Goal: Task Accomplishment & Management: Complete application form

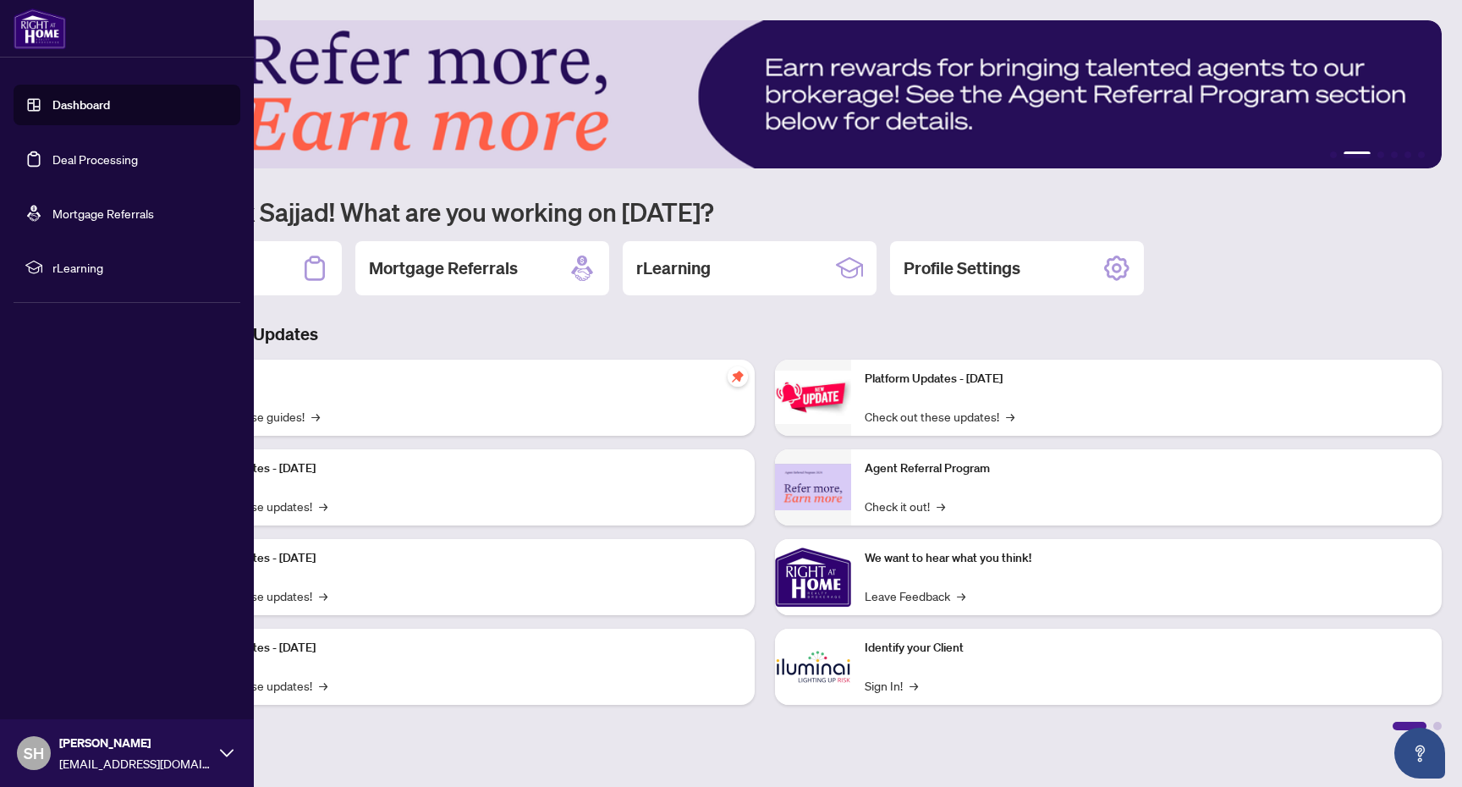
click at [106, 156] on link "Deal Processing" at bounding box center [94, 158] width 85 height 15
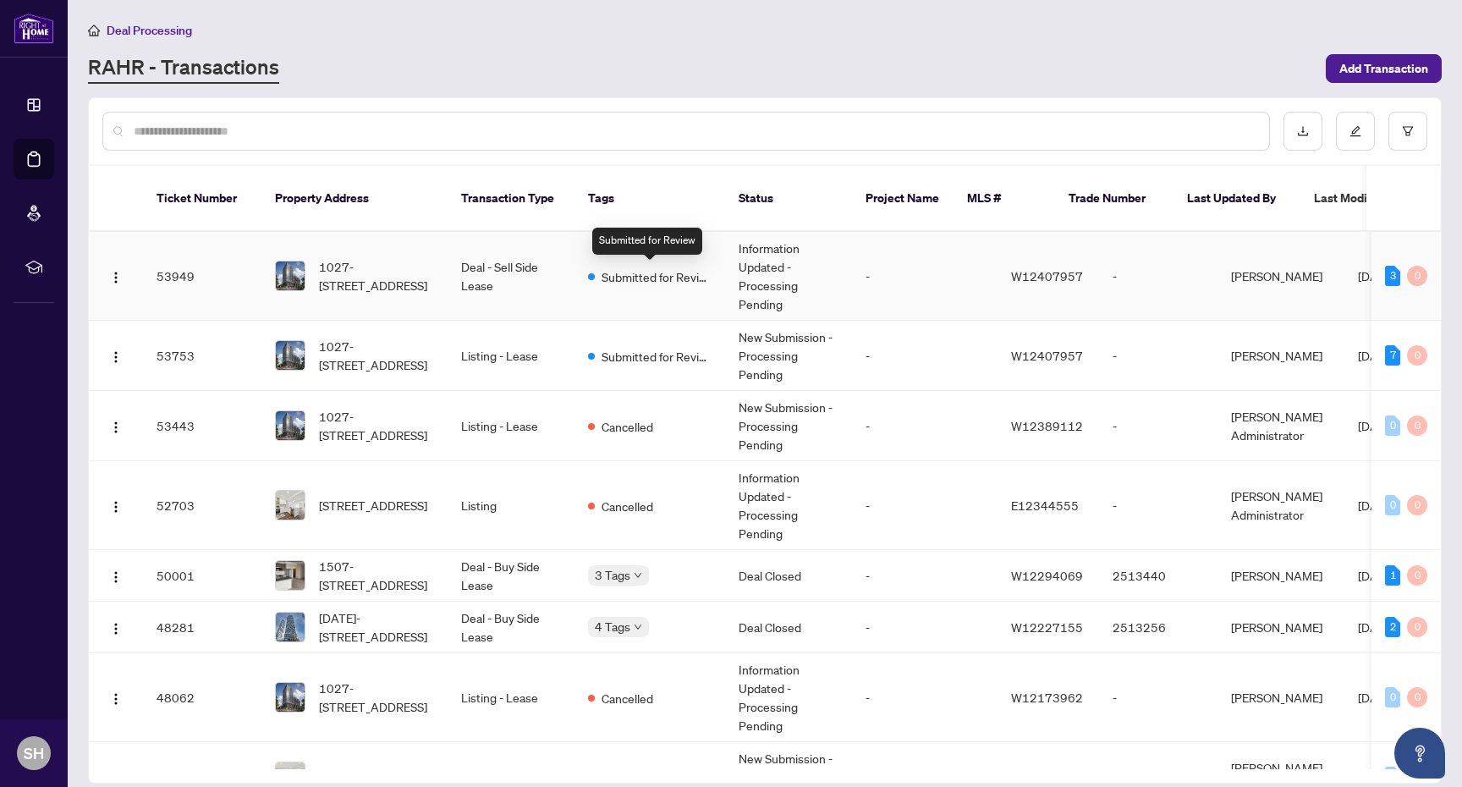
click at [663, 282] on span "Submitted for Review" at bounding box center [656, 276] width 110 height 19
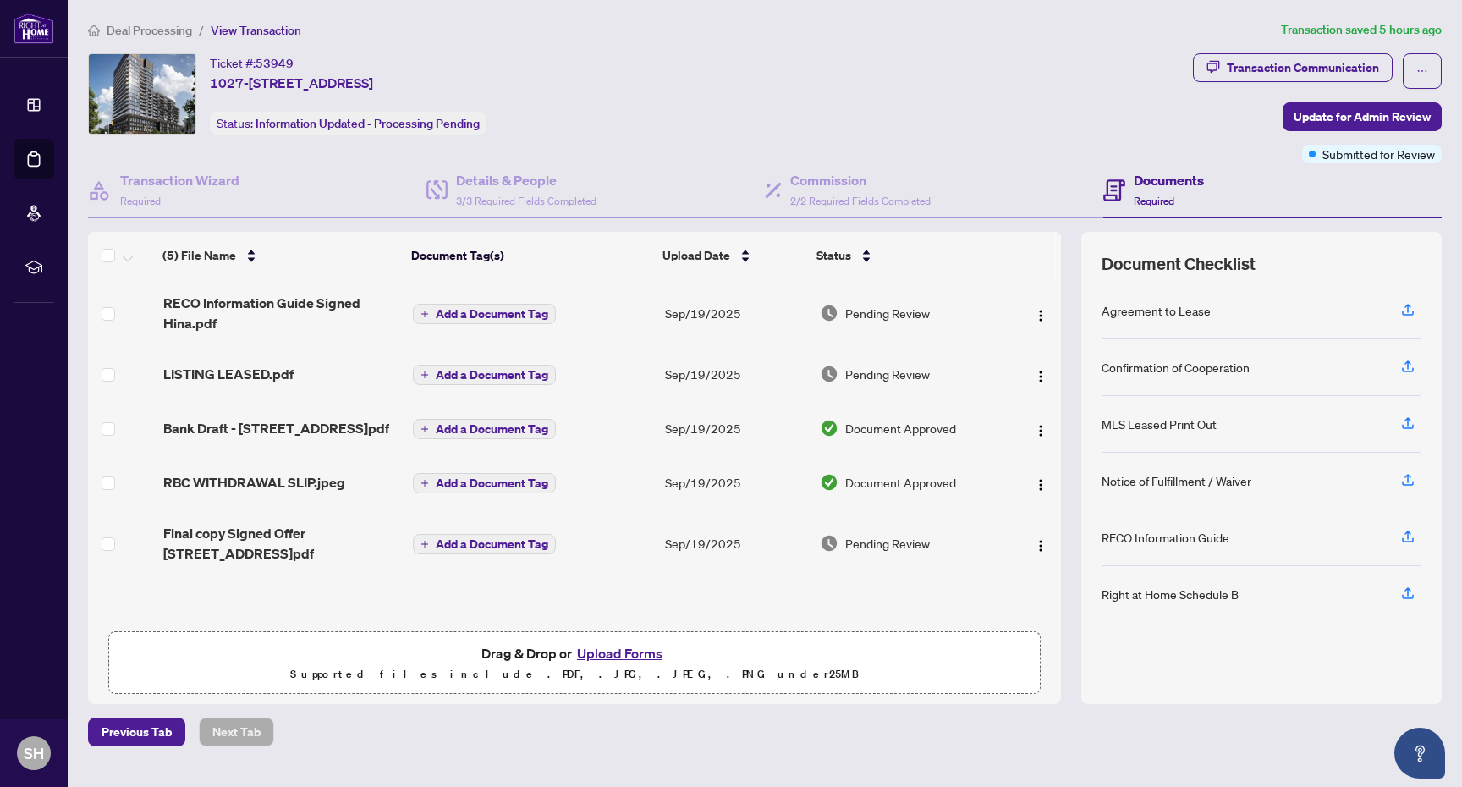
click at [632, 646] on button "Upload Forms" at bounding box center [620, 653] width 96 height 22
click at [620, 82] on div "Ticket #: 53949 1027-285 Dufferin St, Toronto, Ontario M6K 1Z7, Canada Status: …" at bounding box center [637, 93] width 1098 height 81
click at [640, 647] on button "Upload Forms" at bounding box center [620, 653] width 96 height 22
click at [627, 656] on button "Upload Forms" at bounding box center [620, 653] width 96 height 22
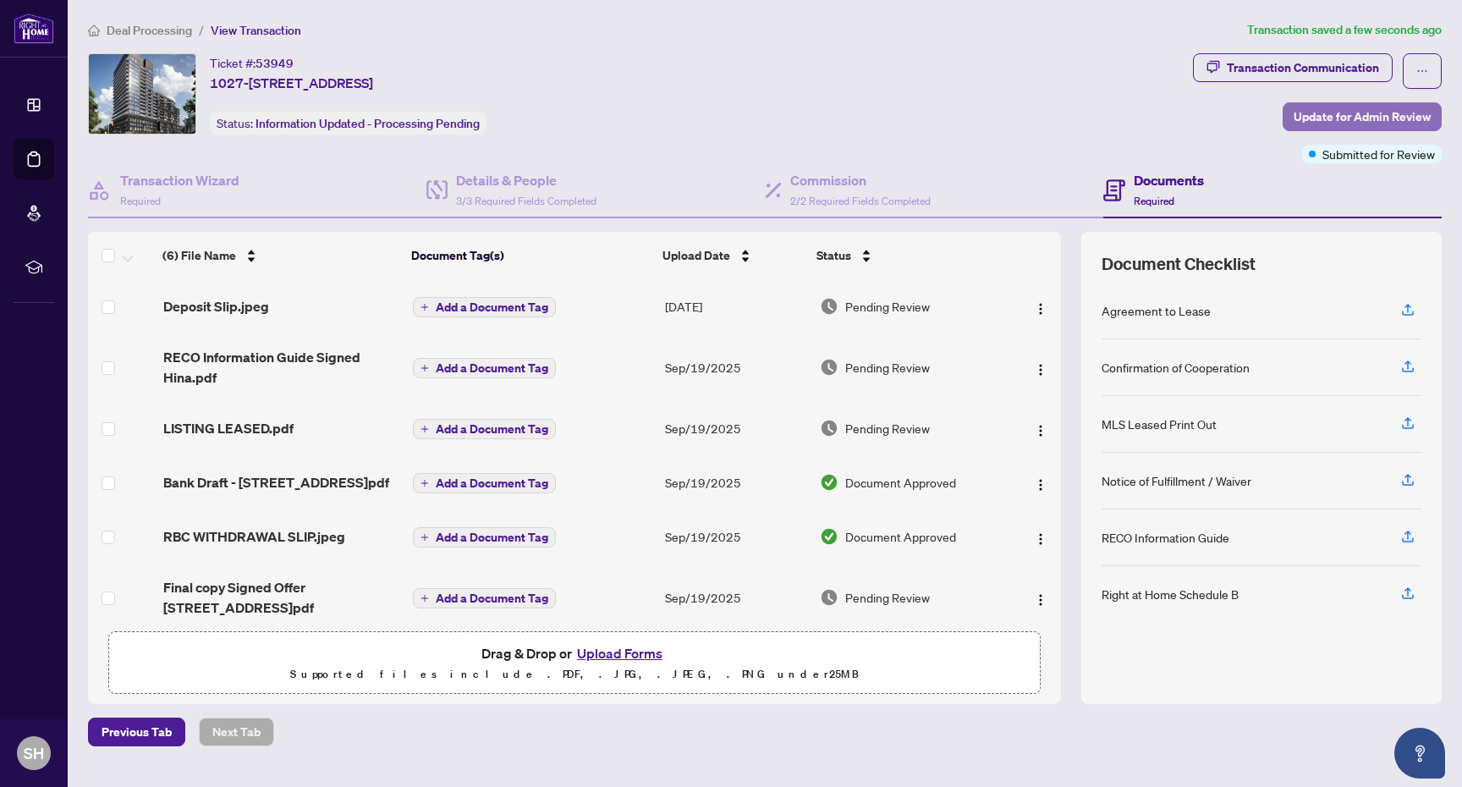
click at [1369, 121] on span "Update for Admin Review" at bounding box center [1361, 116] width 137 height 27
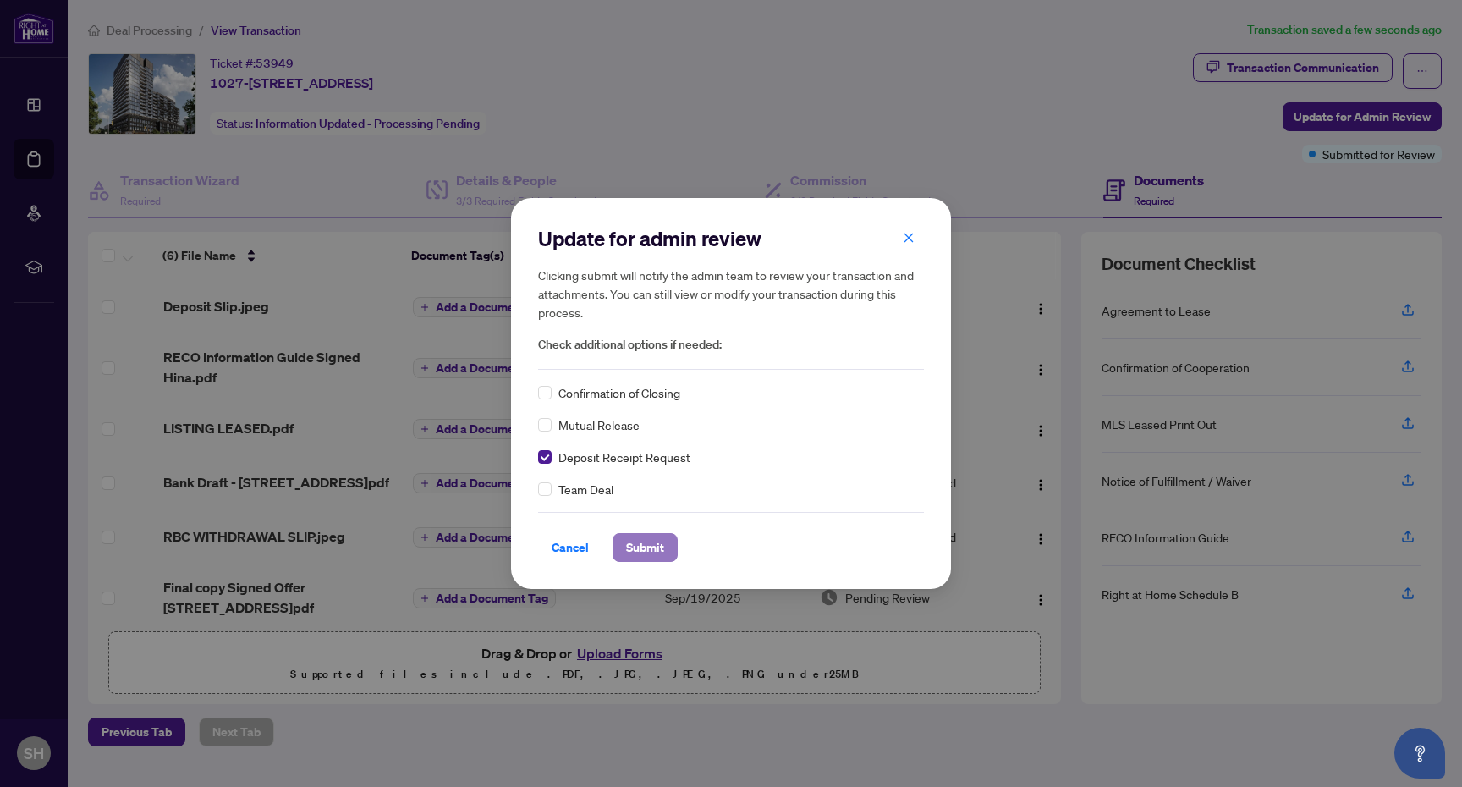
click at [660, 534] on button "Submit" at bounding box center [644, 547] width 65 height 29
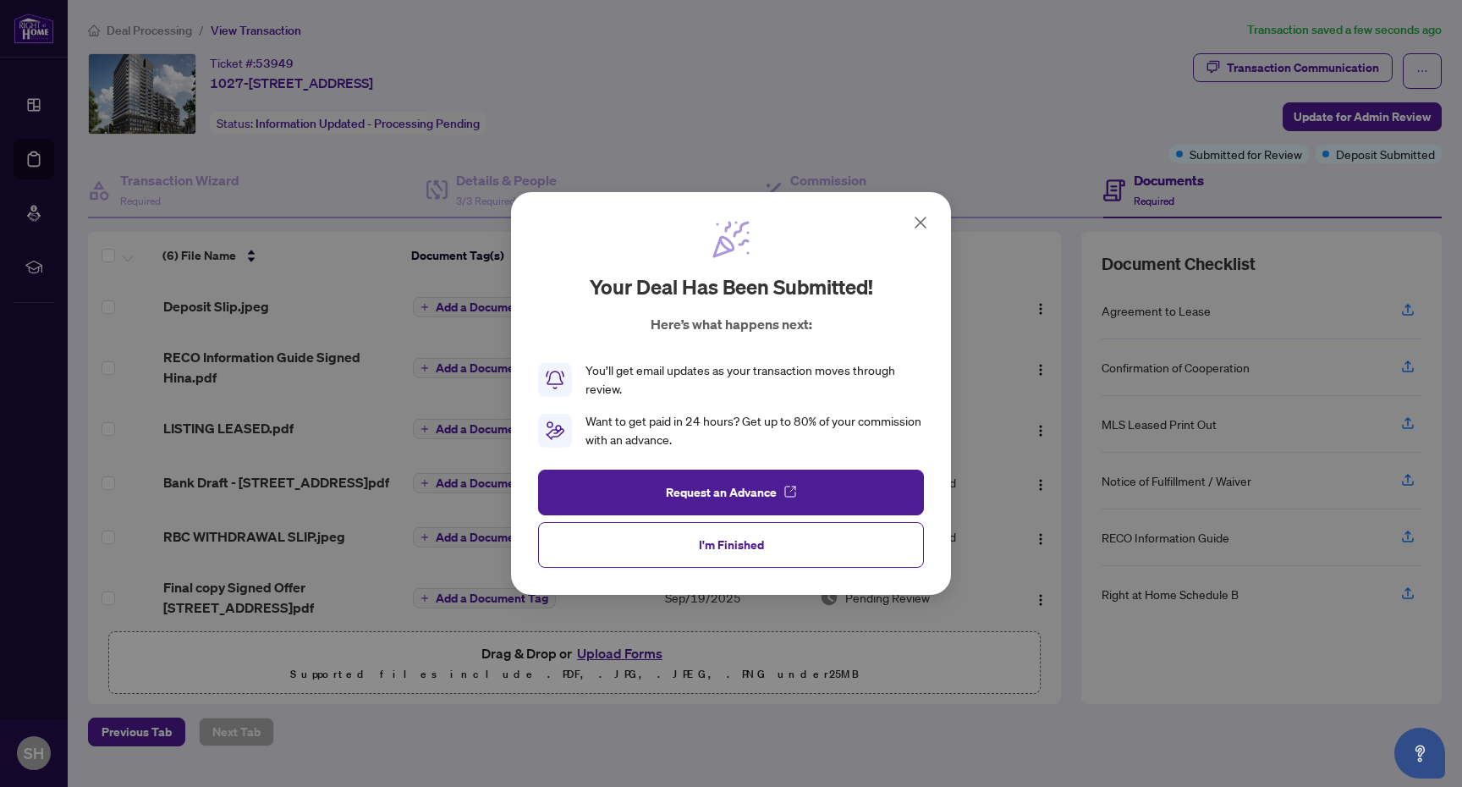
click at [660, 534] on button "I'm Finished" at bounding box center [731, 545] width 386 height 46
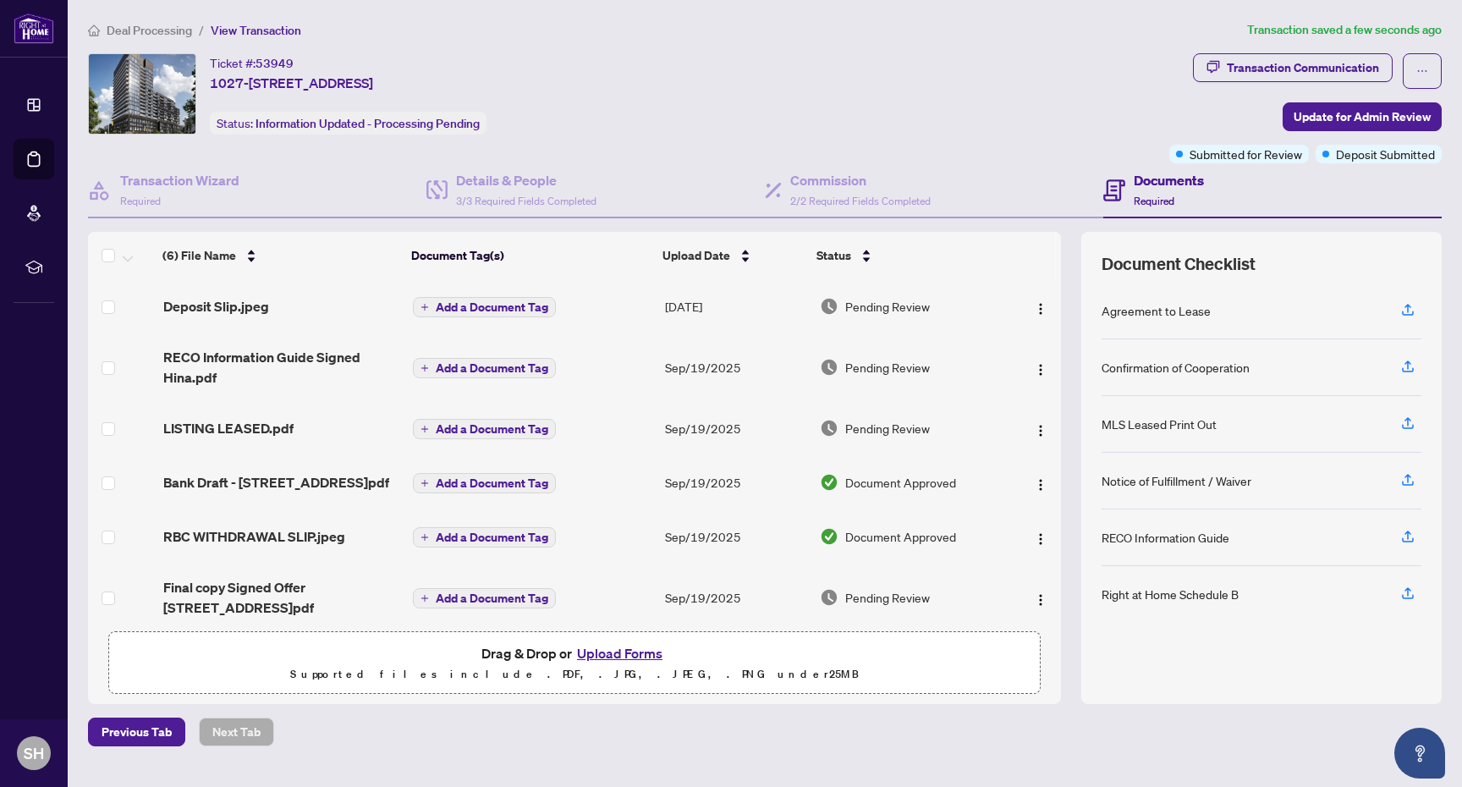
scroll to position [14, 0]
click at [639, 646] on button "Upload Forms" at bounding box center [620, 653] width 96 height 22
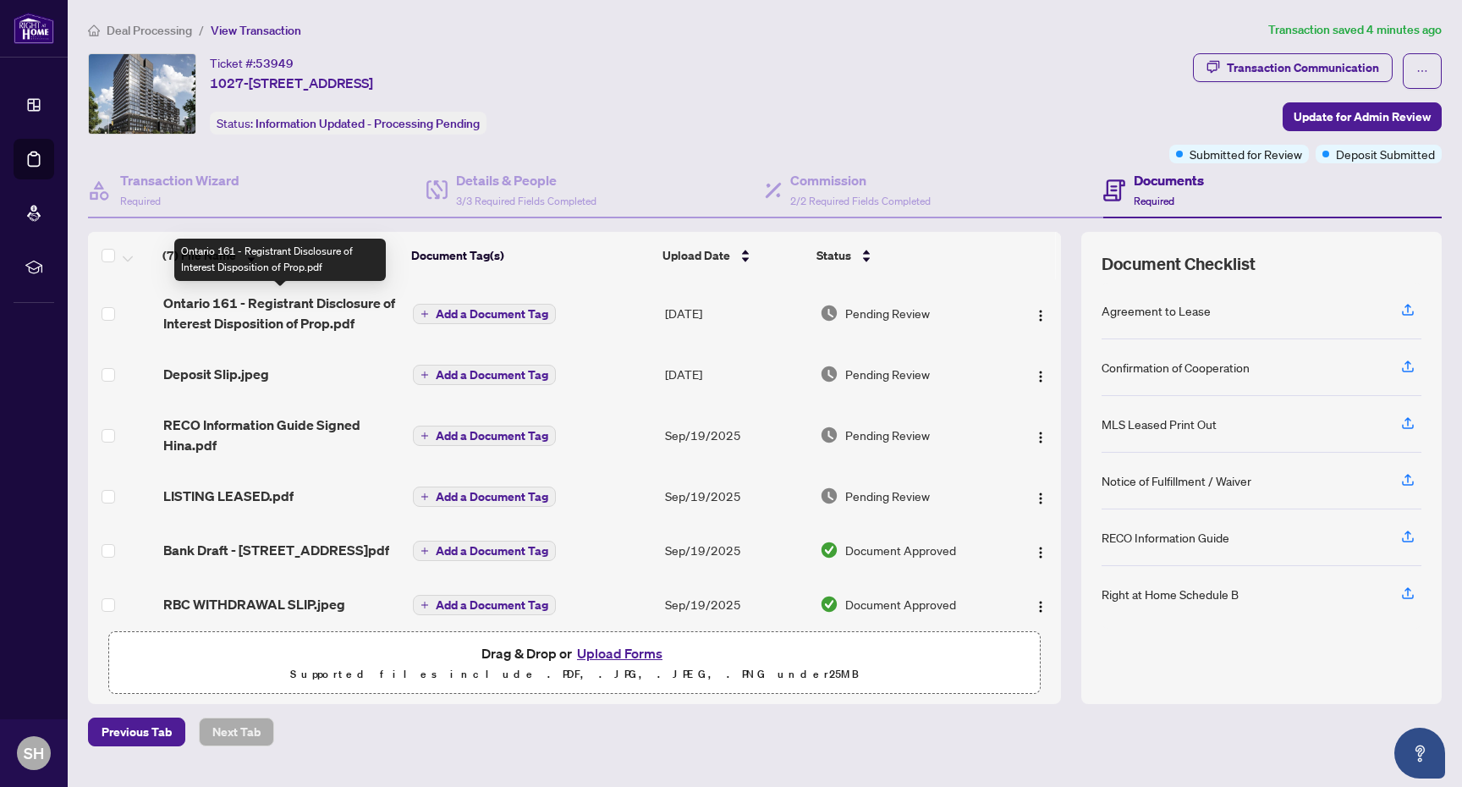
click at [294, 309] on span "Ontario 161 - Registrant Disclosure of Interest Disposition of Prop.pdf" at bounding box center [281, 313] width 237 height 41
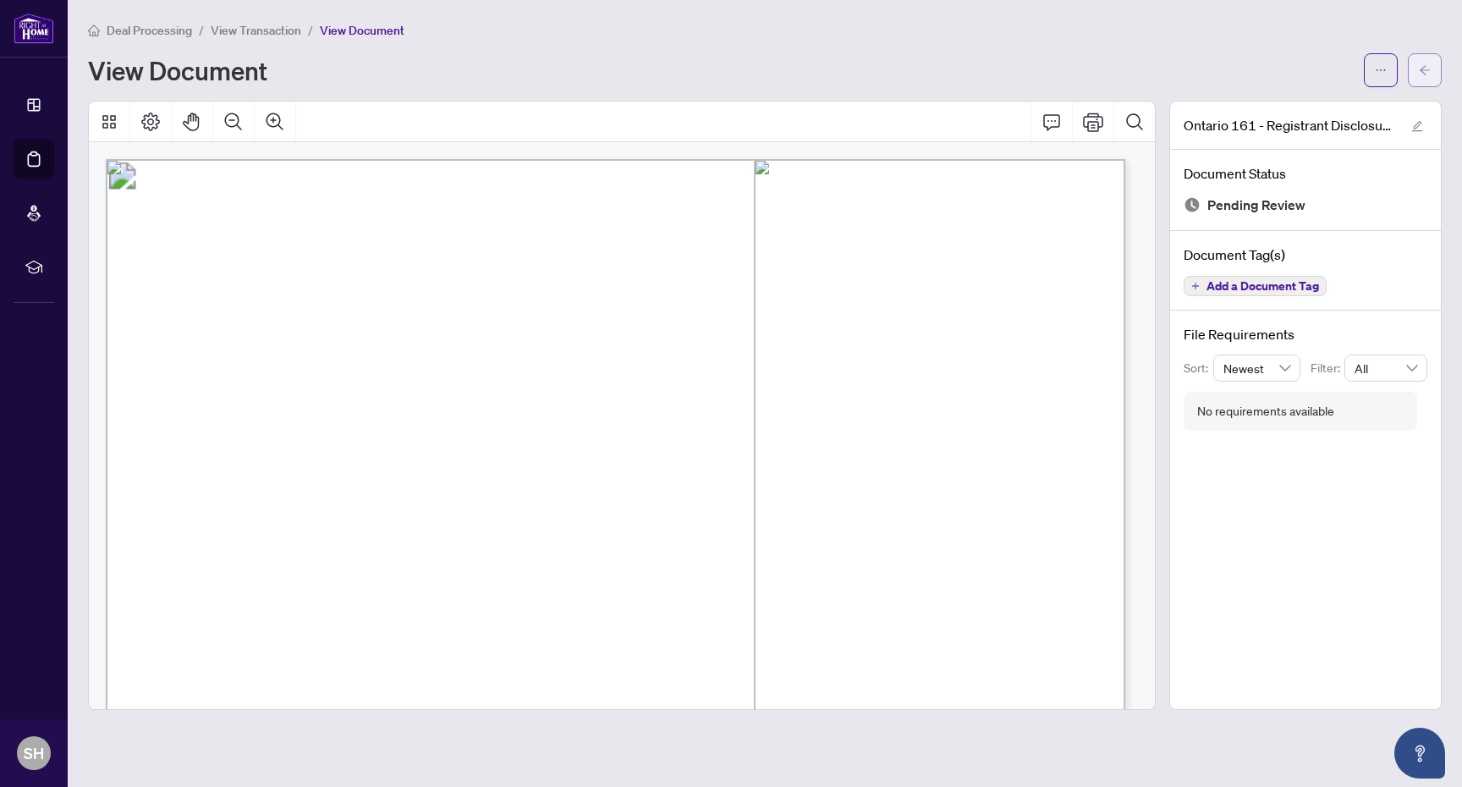
click at [1417, 73] on button "button" at bounding box center [1425, 70] width 34 height 34
